Goal: Subscribe to service/newsletter

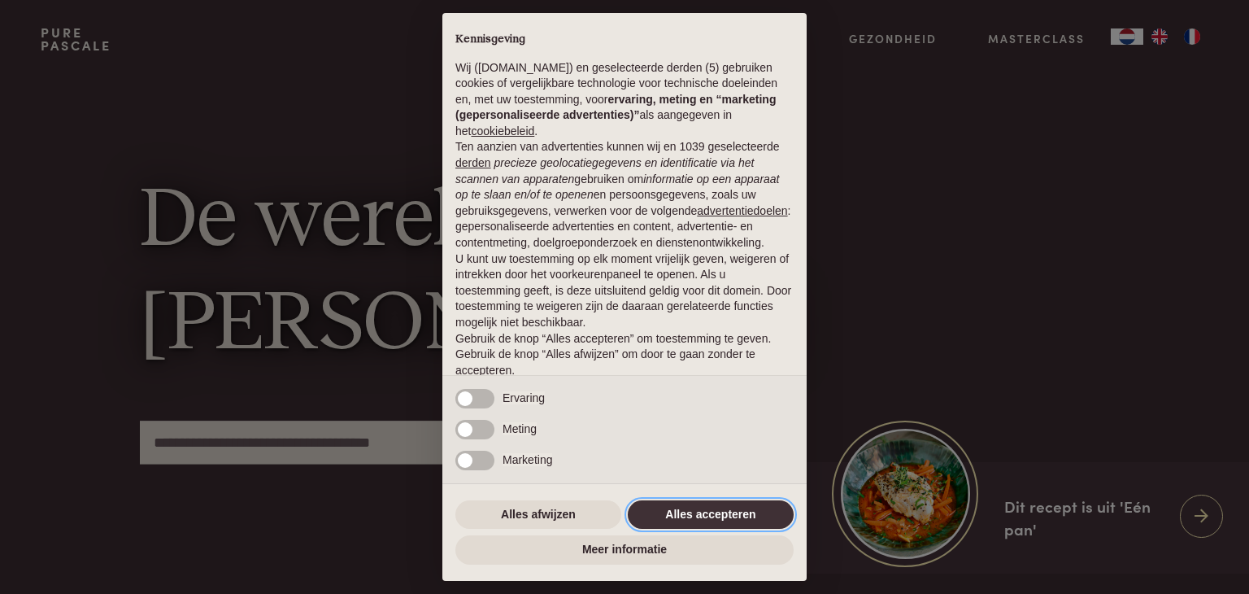
click at [764, 516] on button "Alles accepteren" at bounding box center [711, 514] width 166 height 29
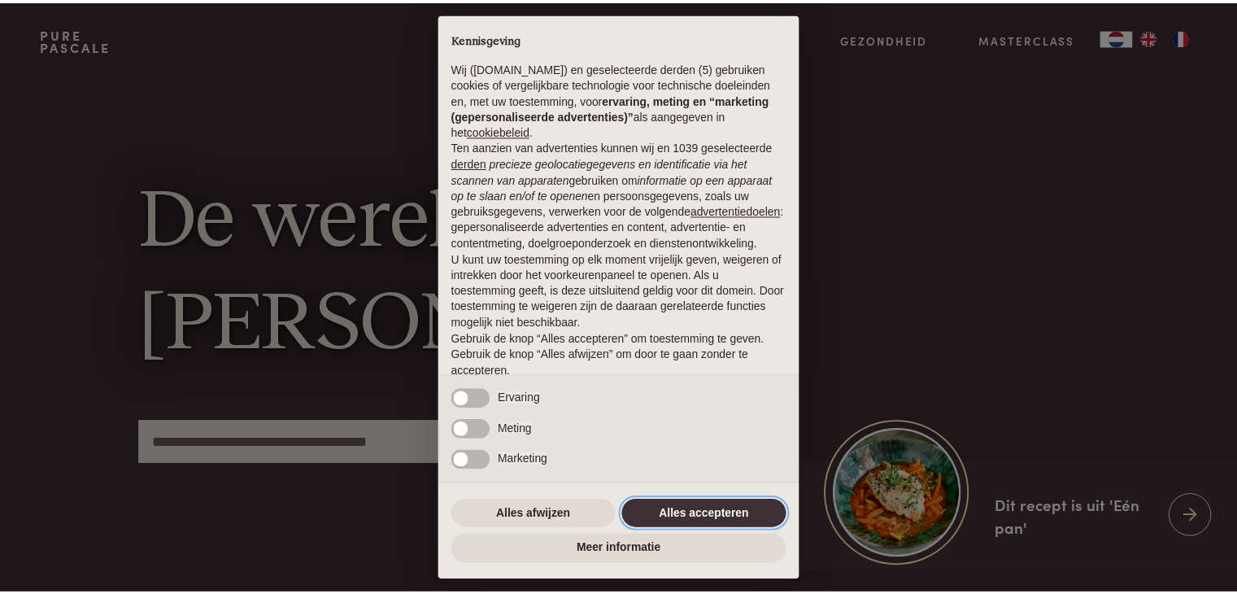
scroll to position [60, 0]
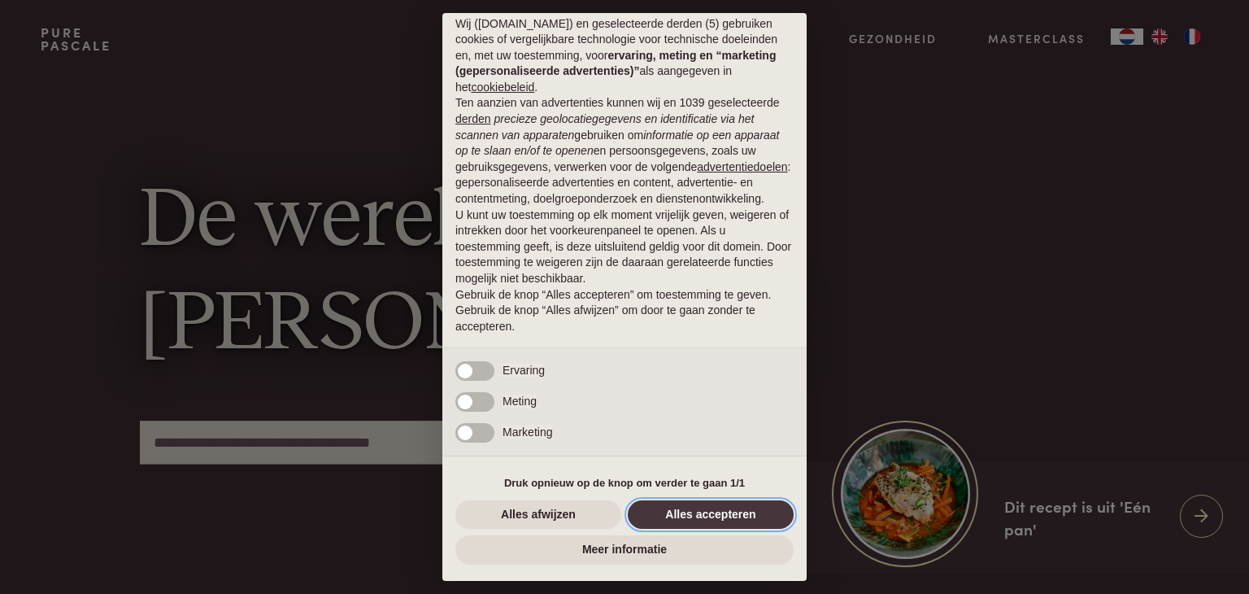
click at [709, 515] on button "Alles accepteren" at bounding box center [711, 514] width 166 height 29
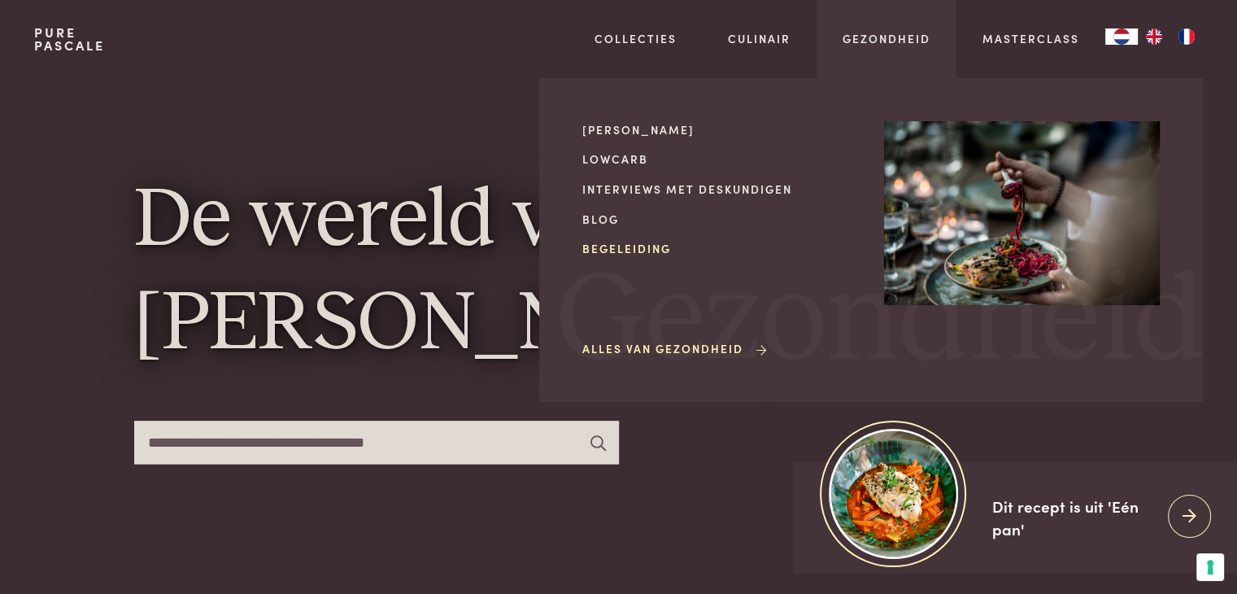
drag, startPoint x: 642, startPoint y: 250, endPoint x: 598, endPoint y: 250, distance: 43.9
click at [598, 250] on link "Begeleiding" at bounding box center [720, 248] width 276 height 17
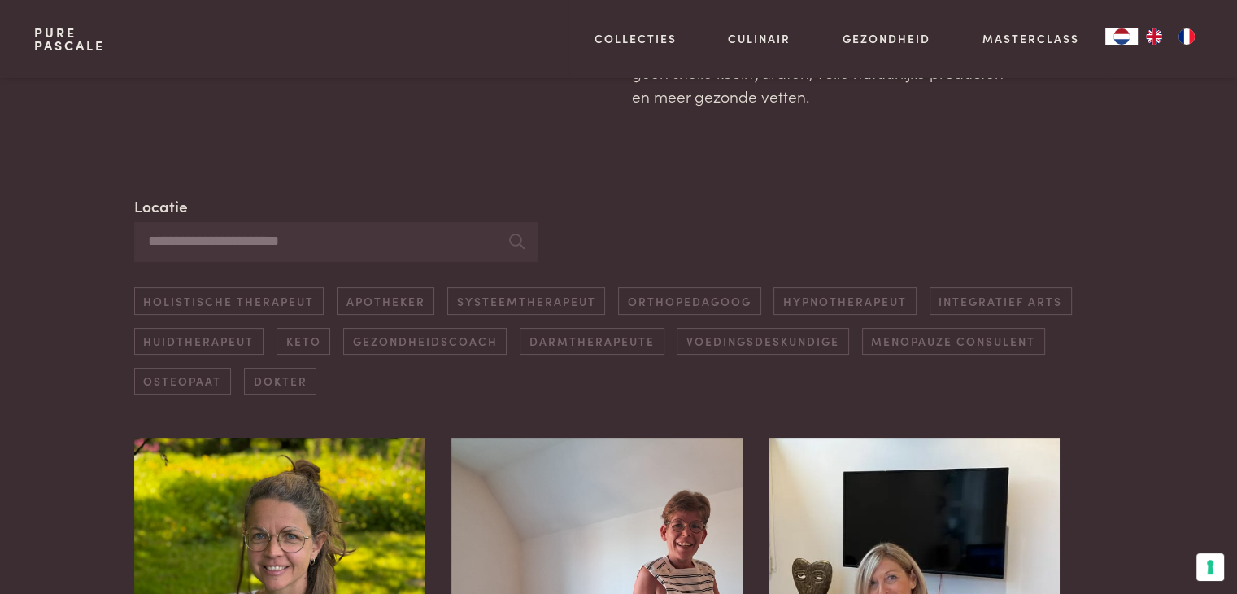
scroll to position [330, 0]
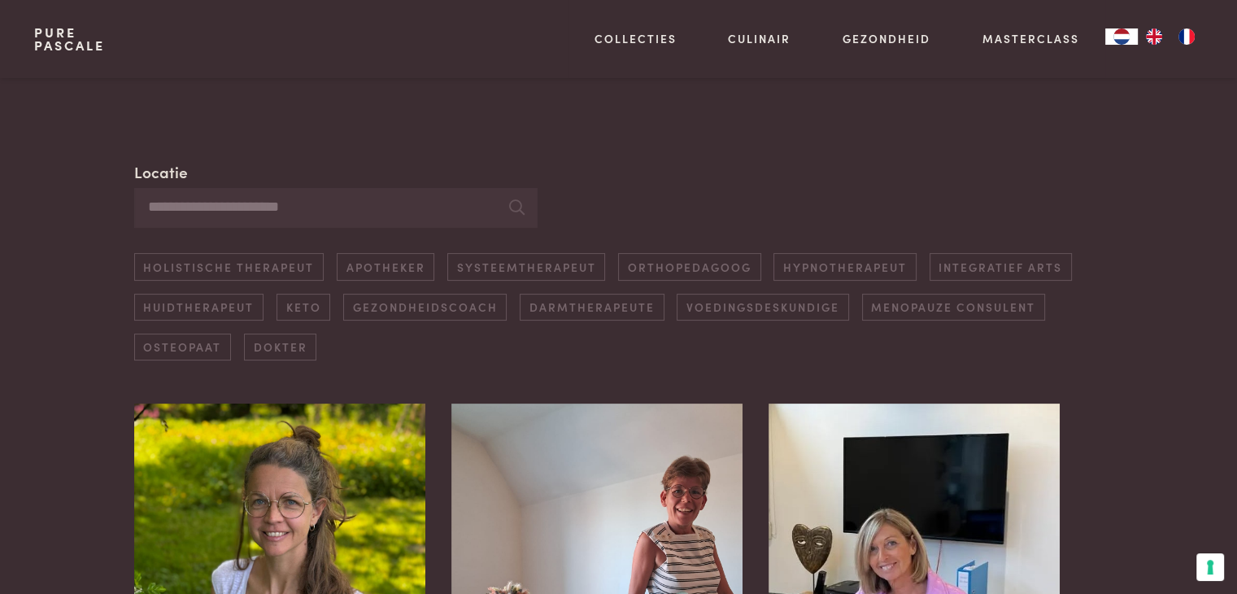
click at [271, 208] on input "Locatie" at bounding box center [335, 208] width 403 height 40
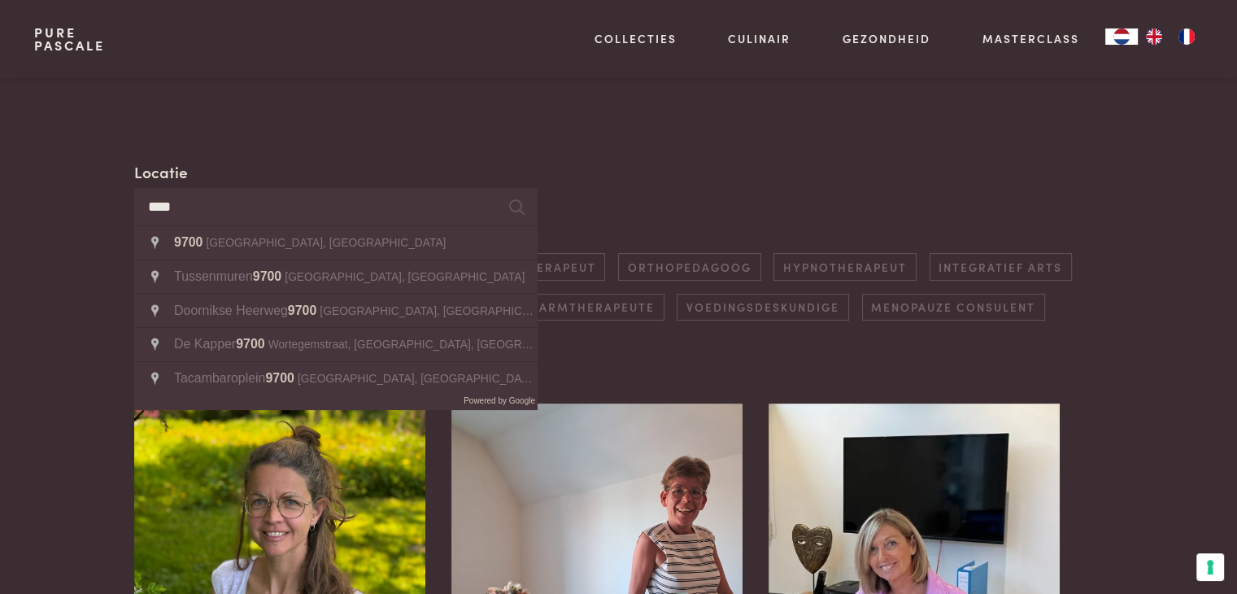
type input "****"
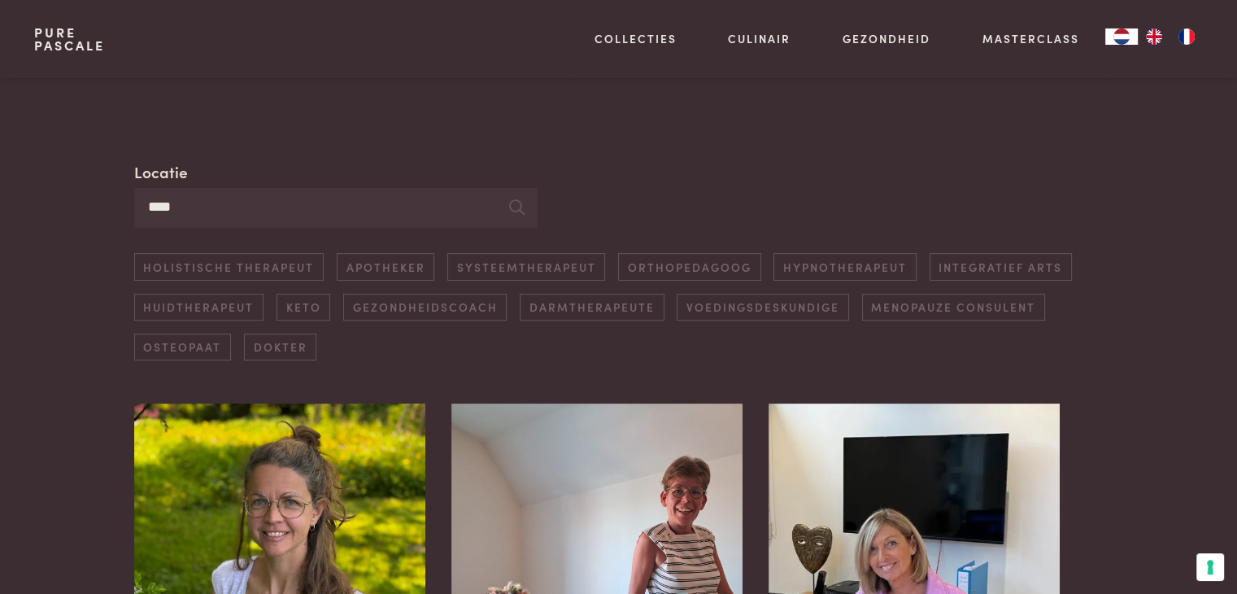
click at [220, 212] on input "****" at bounding box center [335, 208] width 403 height 40
click at [742, 307] on link "Voedingsdeskundige" at bounding box center [763, 307] width 172 height 27
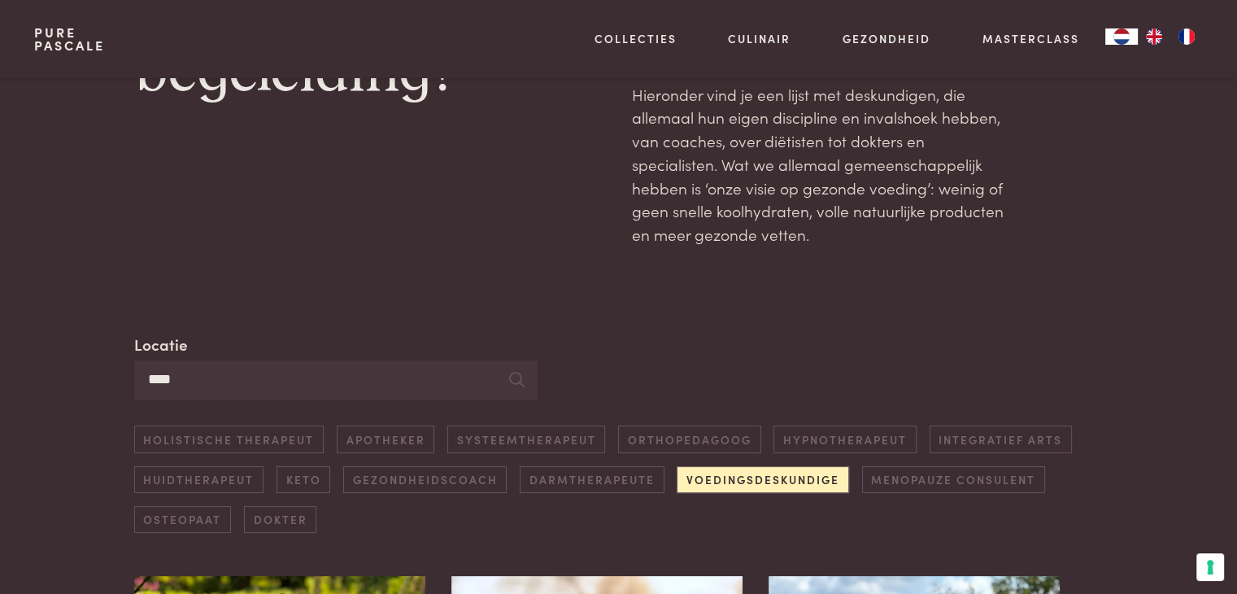
scroll to position [0, 0]
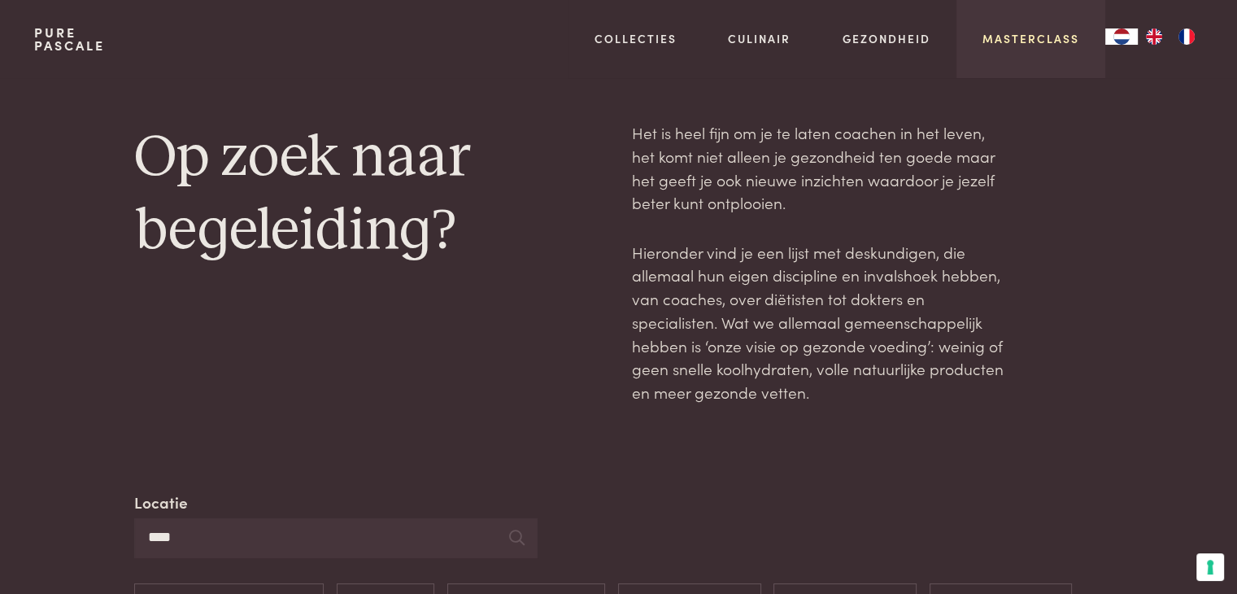
click at [1021, 43] on link "Masterclass" at bounding box center [1030, 38] width 97 height 17
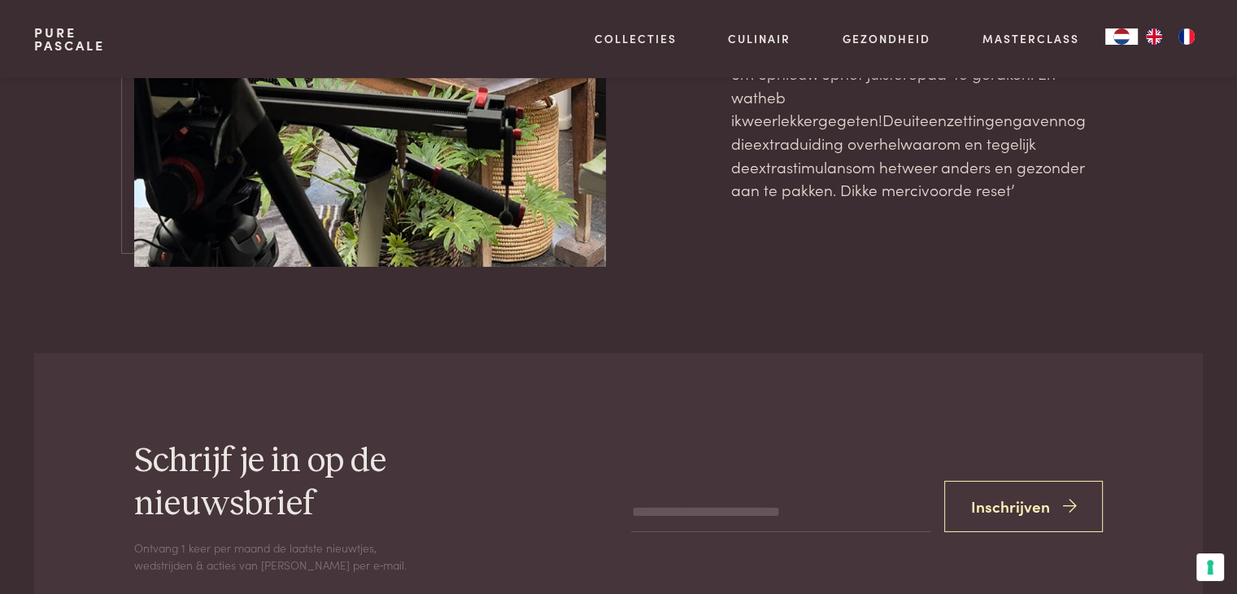
scroll to position [5230, 0]
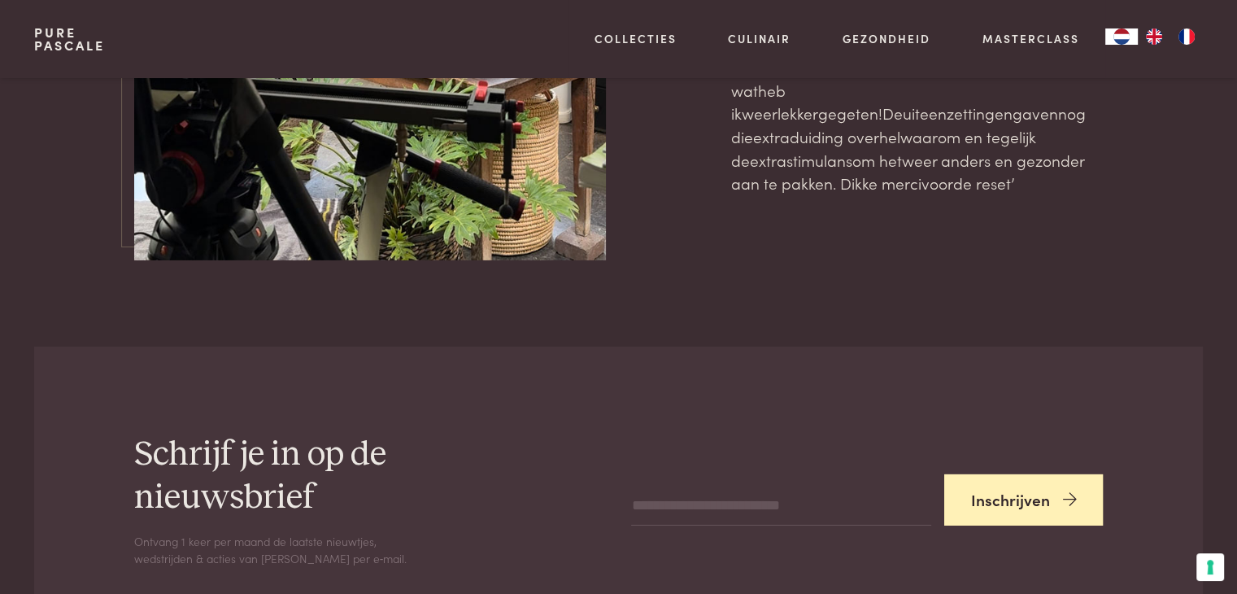
click at [995, 474] on button "Inschrijven" at bounding box center [1023, 499] width 159 height 51
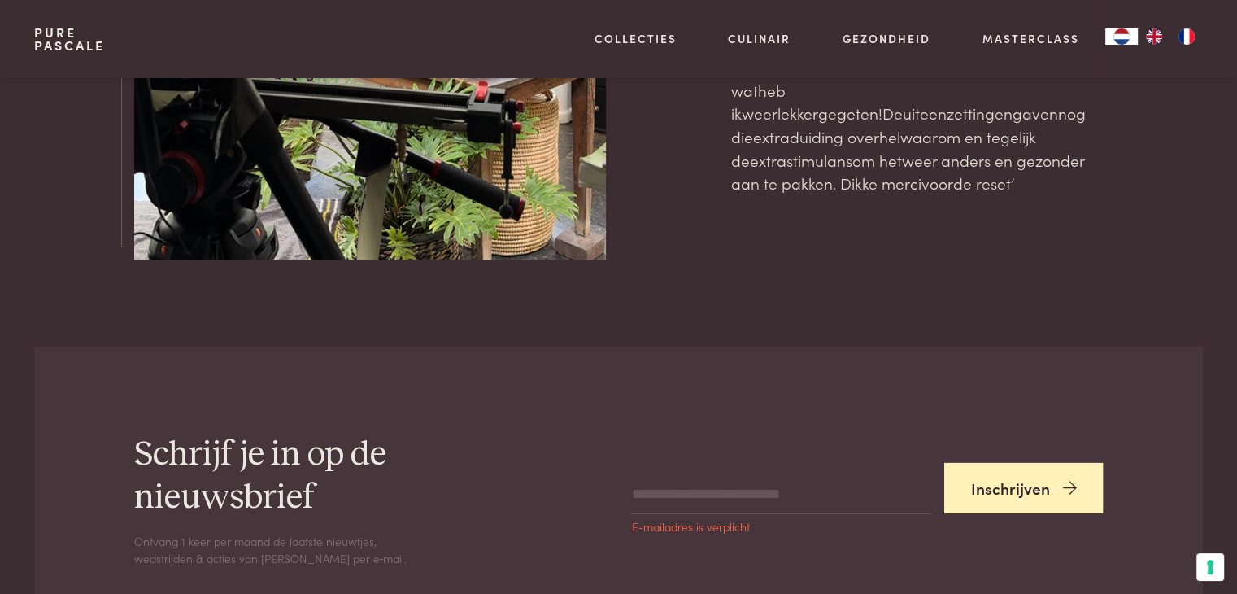
click at [1070, 477] on icon "submit" at bounding box center [1069, 489] width 14 height 24
click at [704, 521] on span "E-mailadres is verplicht" at bounding box center [690, 526] width 118 height 11
click at [703, 521] on span "E-mailadres is verplicht" at bounding box center [690, 526] width 118 height 11
click at [664, 521] on span "E-mailadres is verplicht" at bounding box center [690, 526] width 118 height 11
click at [1046, 463] on button "Inschrijven" at bounding box center [1023, 488] width 159 height 51
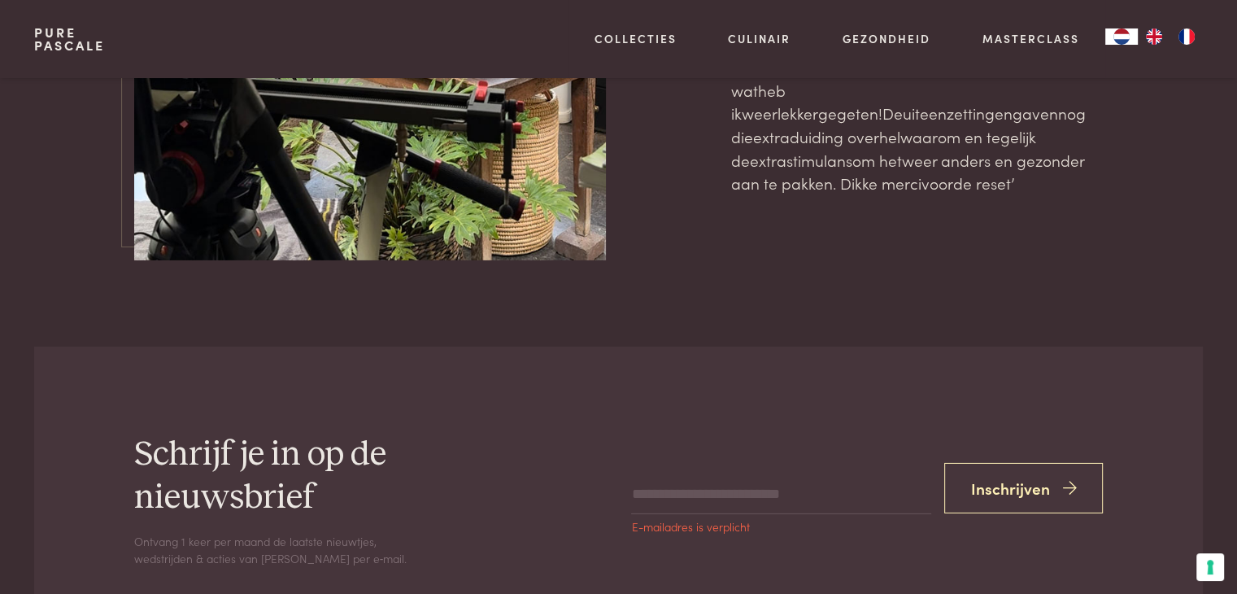
click at [711, 521] on span "E-mailadres is verplicht" at bounding box center [690, 526] width 118 height 11
click at [762, 463] on div "Inschrijven E-mailadres is verplicht" at bounding box center [867, 500] width 472 height 74
click at [658, 521] on span "E-mailadres is verplicht" at bounding box center [690, 526] width 118 height 11
click at [185, 533] on p "Ontvang 1 keer per maand de laatste nieuwtjes, wedstrijden & acties van [PERSON…" at bounding box center [272, 549] width 276 height 33
click at [728, 521] on span "E-mailadres is verplicht" at bounding box center [690, 526] width 118 height 11
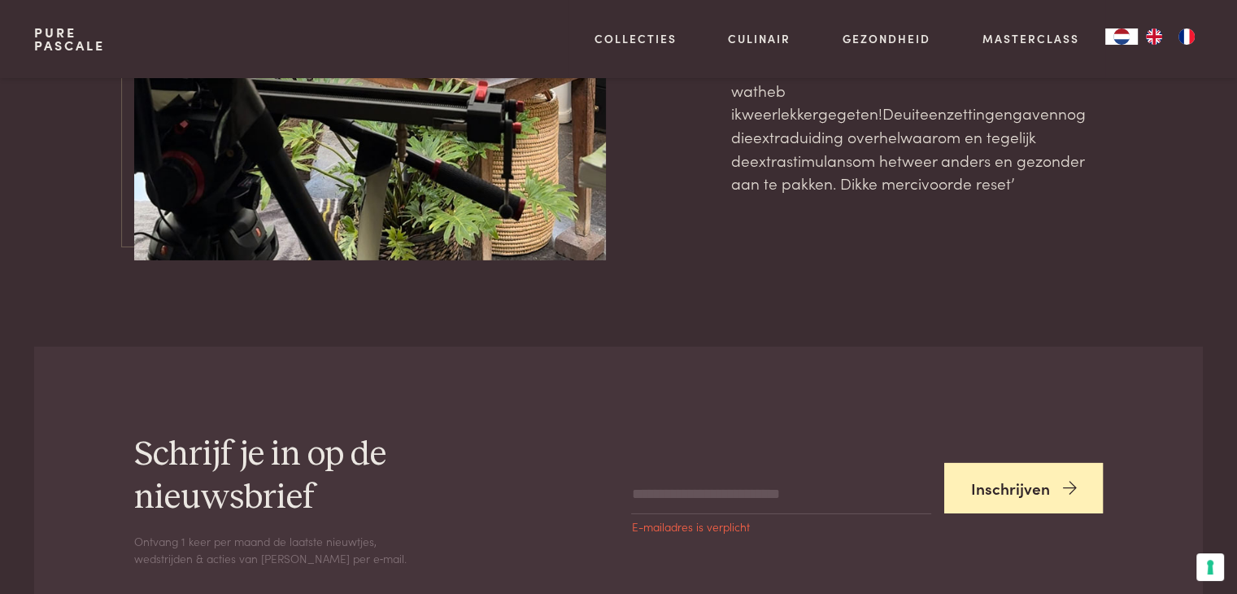
click at [1073, 477] on icon "submit" at bounding box center [1069, 489] width 14 height 24
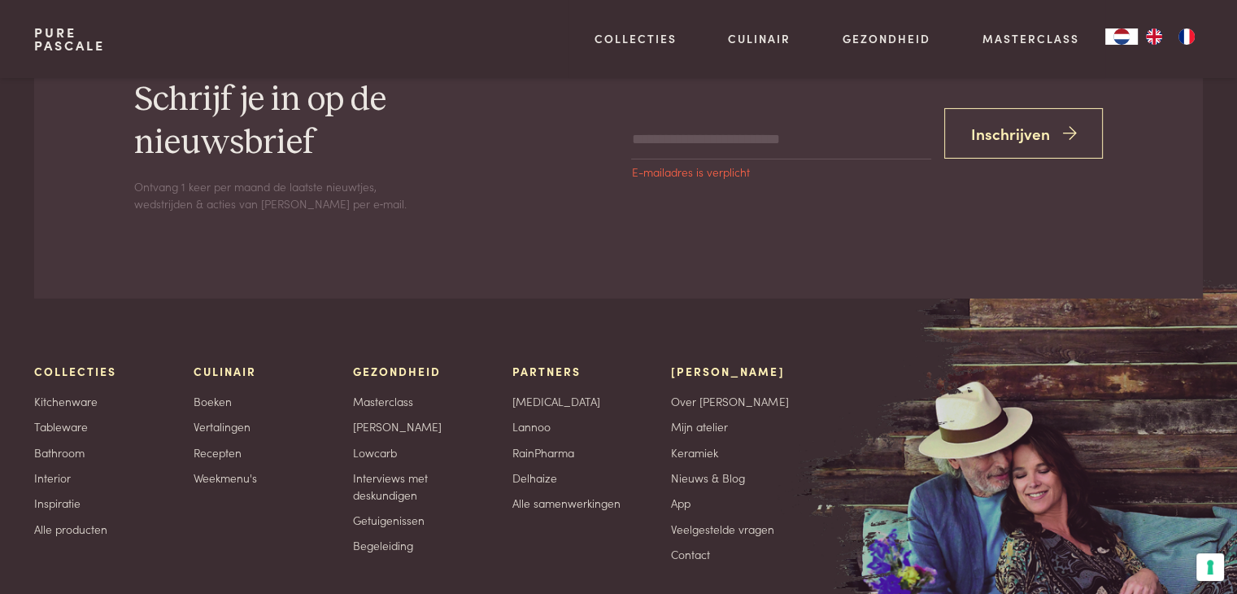
scroll to position [5592, 0]
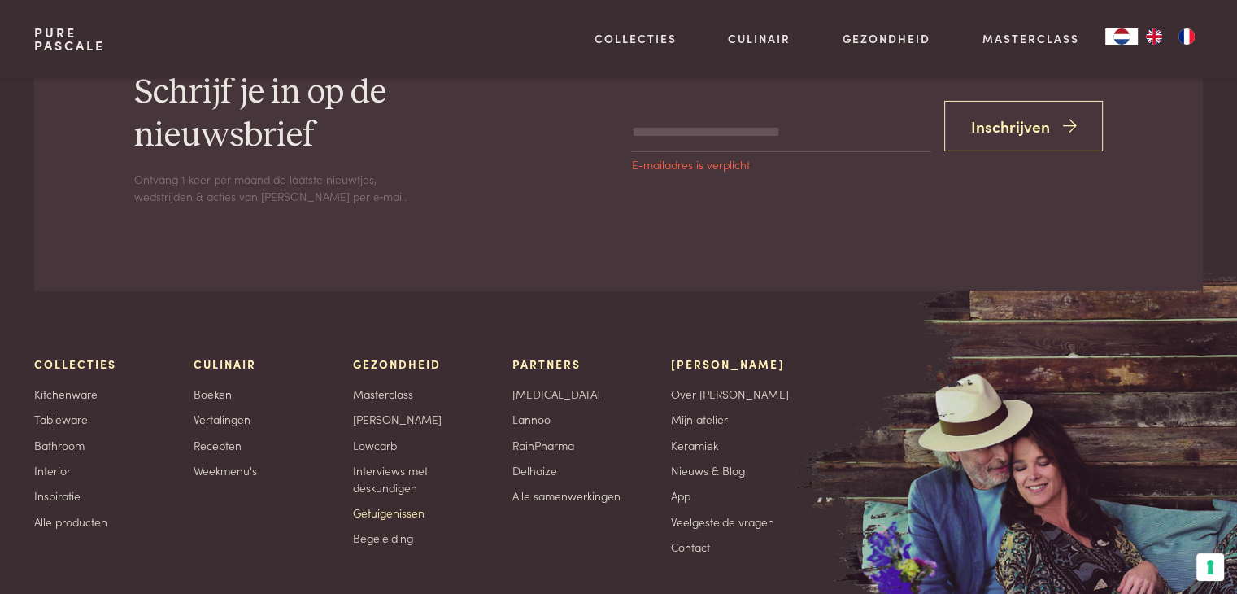
click at [377, 504] on link "Getuigenissen" at bounding box center [389, 512] width 72 height 17
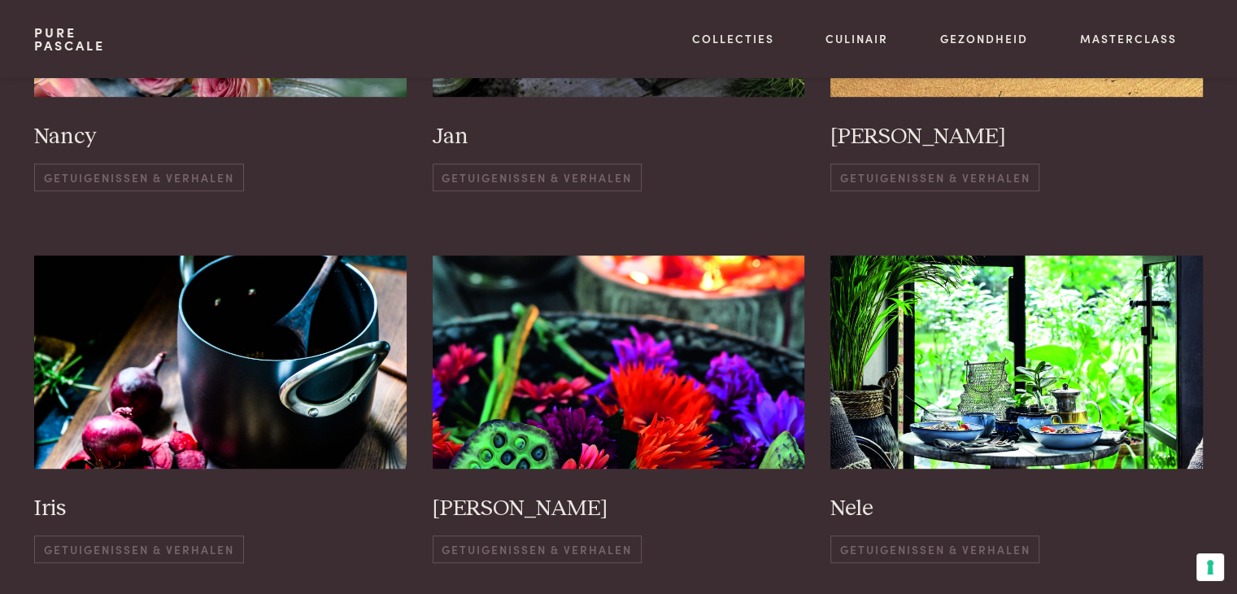
scroll to position [973, 0]
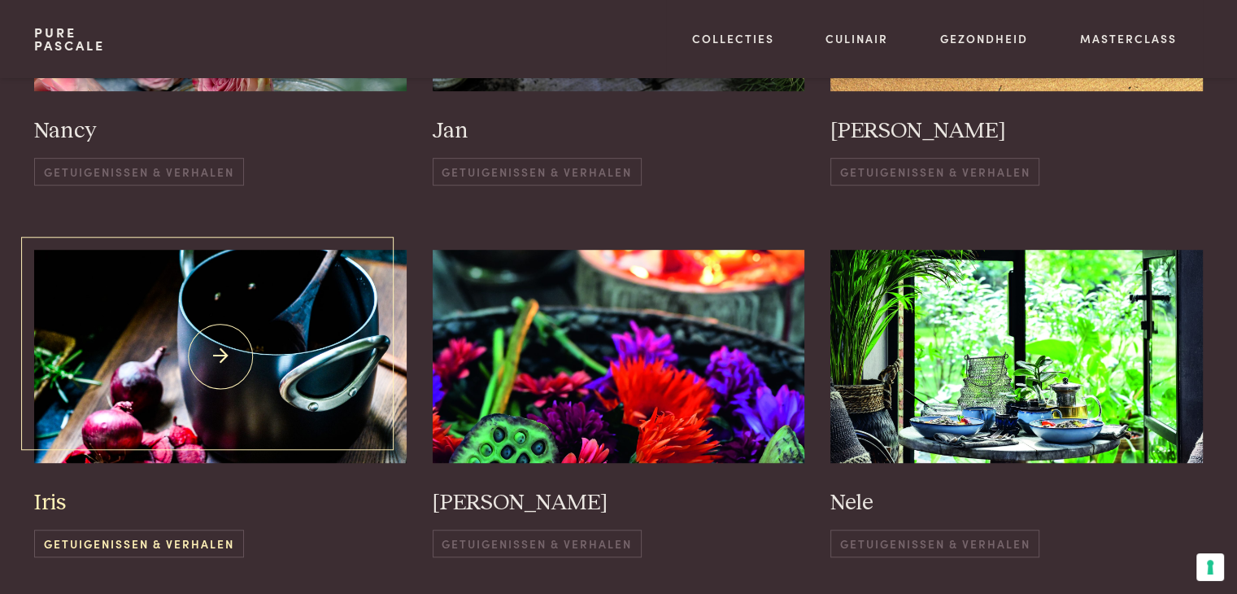
click at [258, 386] on img at bounding box center [220, 356] width 372 height 212
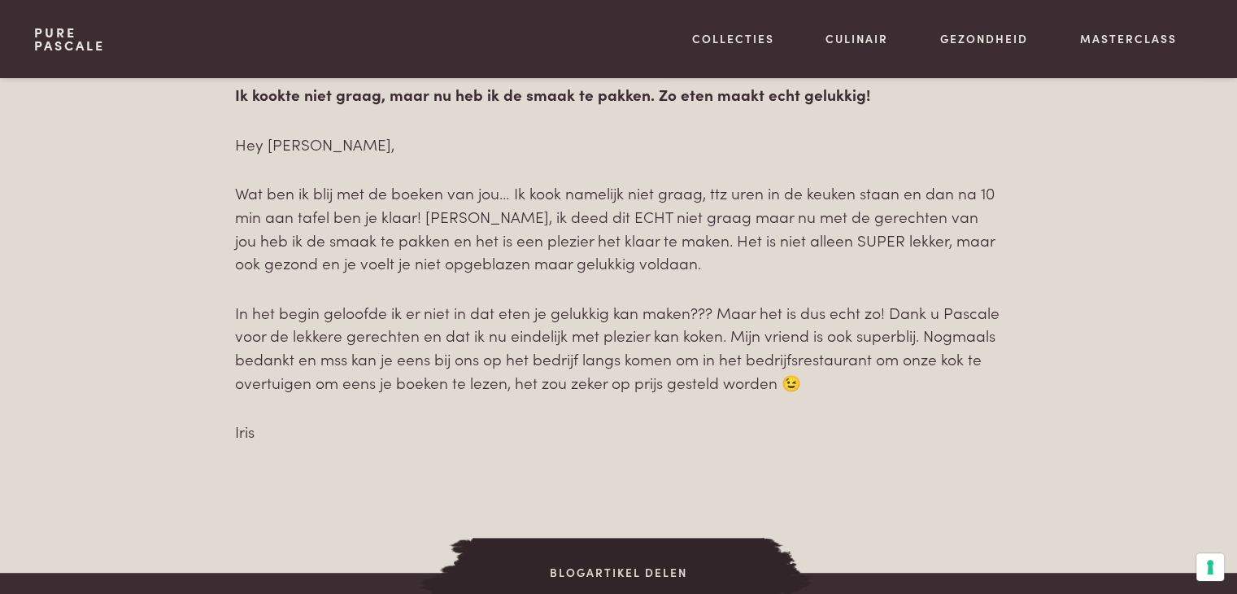
scroll to position [796, 0]
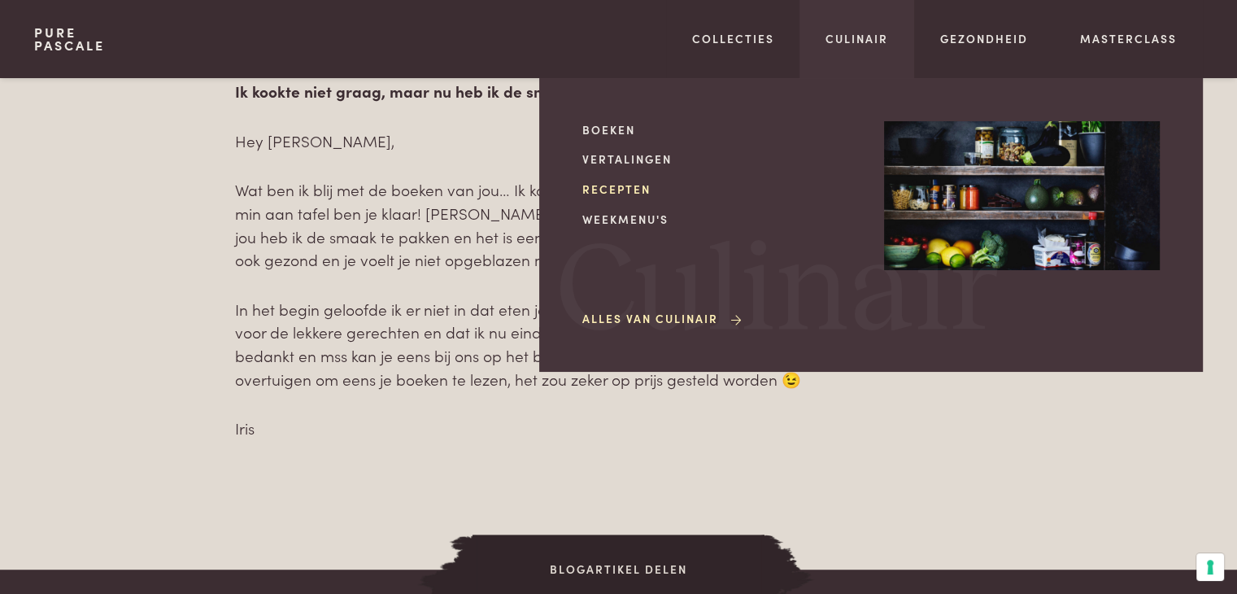
click at [616, 189] on link "Recepten" at bounding box center [720, 189] width 276 height 17
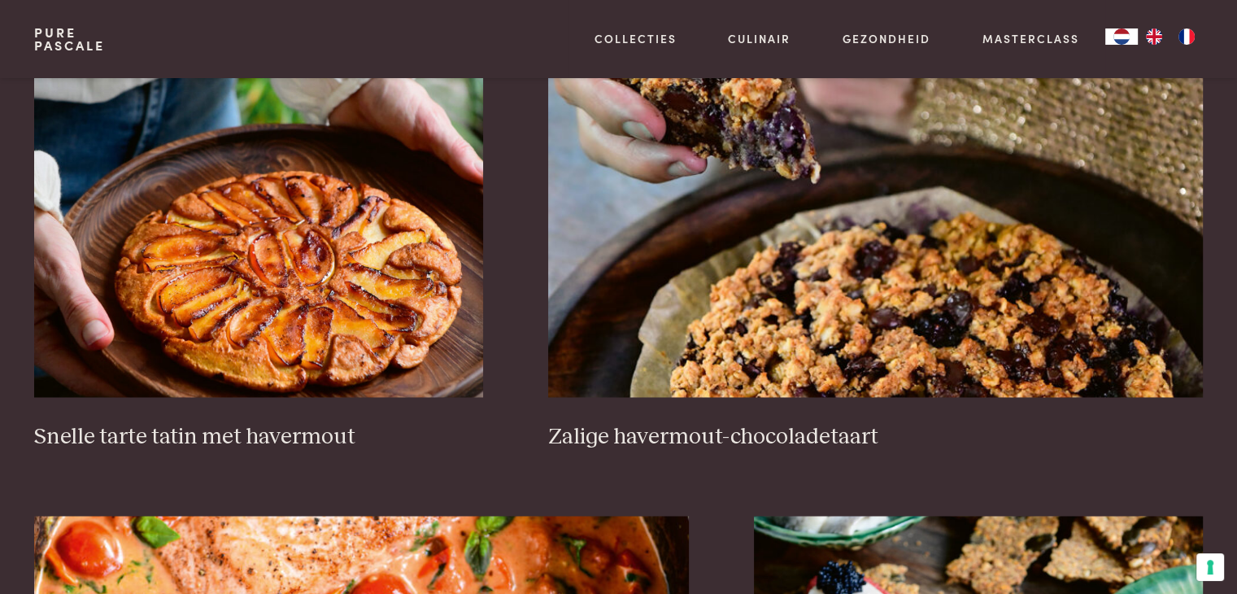
scroll to position [2498, 0]
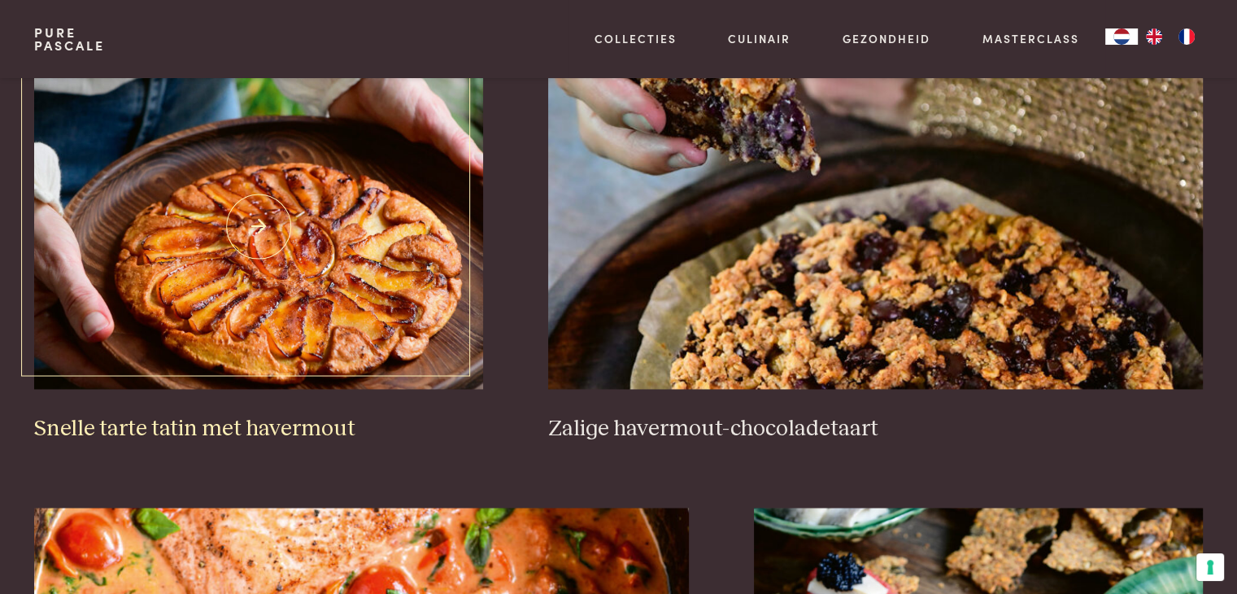
click at [314, 246] on img at bounding box center [258, 225] width 449 height 325
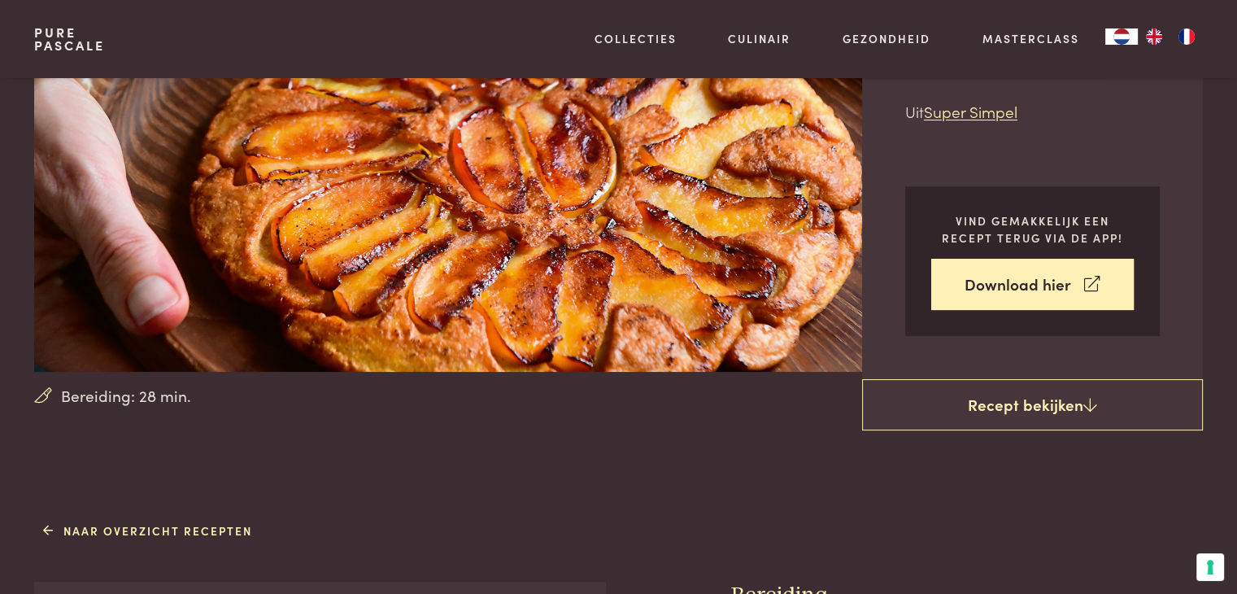
scroll to position [179, 0]
